Goal: Task Accomplishment & Management: Manage account settings

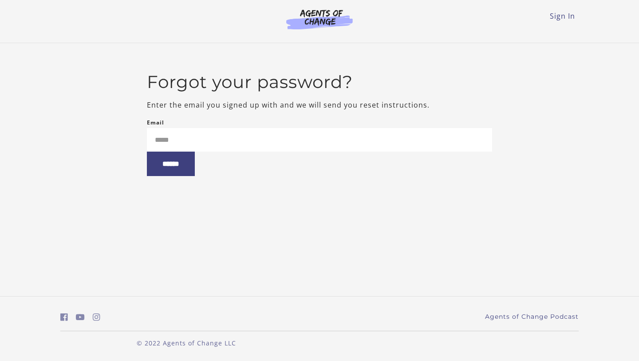
click at [198, 139] on input "Email" at bounding box center [320, 140] width 346 height 24
type input "**********"
click at [147, 151] on input "******" at bounding box center [171, 163] width 48 height 24
click at [183, 171] on input "******" at bounding box center [171, 163] width 48 height 24
